Goal: Transaction & Acquisition: Purchase product/service

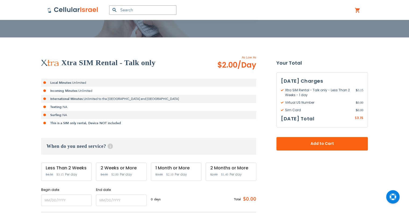
scroll to position [134, 0]
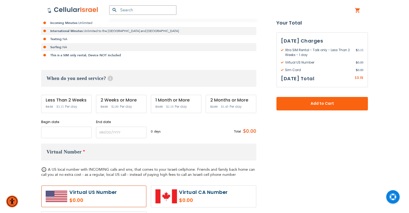
click at [72, 134] on input "name" at bounding box center [66, 132] width 51 height 12
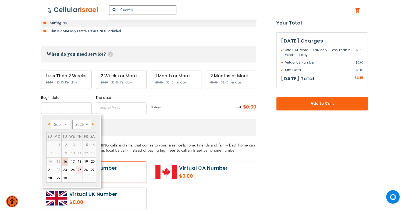
scroll to position [161, 0]
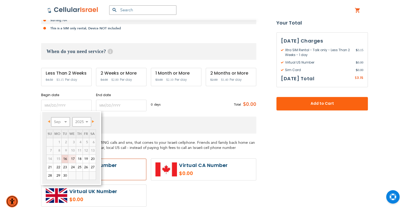
click at [71, 159] on link "17" at bounding box center [72, 159] width 8 height 8
type input "[DATE]"
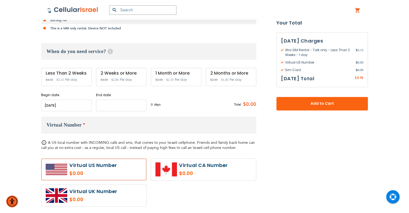
click at [125, 108] on input "name" at bounding box center [121, 105] width 51 height 12
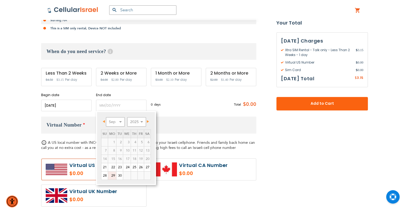
click at [111, 175] on link "29" at bounding box center [112, 175] width 8 height 8
type input "[DATE]"
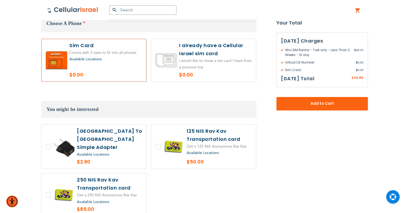
scroll to position [320, 0]
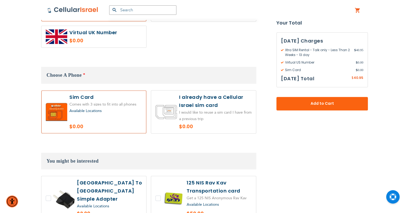
click at [217, 109] on label at bounding box center [203, 111] width 105 height 43
radio input "true"
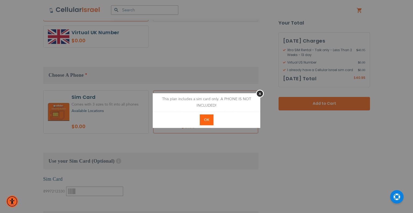
click at [209, 119] on button "OK" at bounding box center [207, 119] width 14 height 11
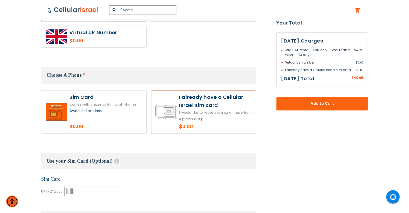
scroll to position [323, 0]
